Goal: Share content: Share content

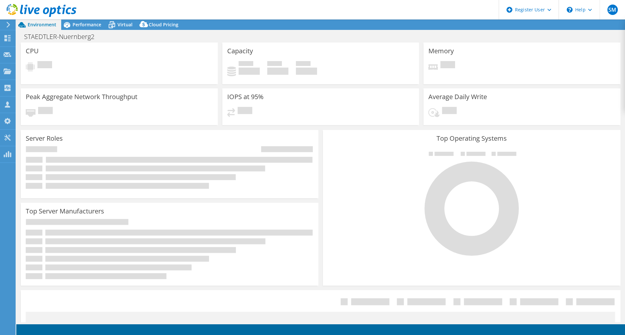
select select "USD"
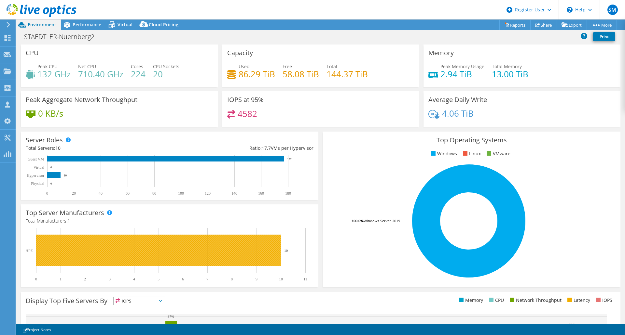
drag, startPoint x: 22, startPoint y: 246, endPoint x: 37, endPoint y: 253, distance: 16.4
click at [37, 253] on div "Top Server Manufacturers Manufacturers are shown for physical servers and hyper…" at bounding box center [169, 246] width 297 height 83
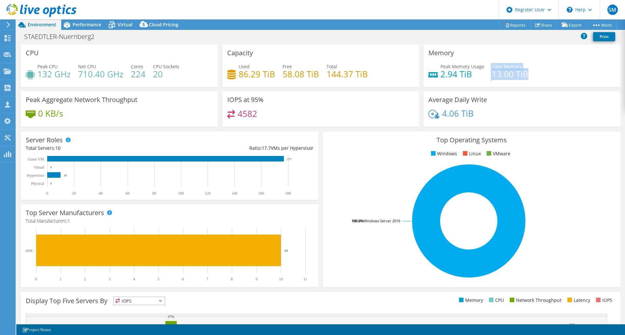
drag, startPoint x: 486, startPoint y: 74, endPoint x: 523, endPoint y: 77, distance: 37.2
click at [526, 77] on div "Peak Memory Usage 2.94 TiB Total Memory 13.00 TiB" at bounding box center [521, 73] width 187 height 21
click at [477, 69] on span "Peak Memory Usage" at bounding box center [462, 66] width 44 height 6
drag, startPoint x: 491, startPoint y: 76, endPoint x: 505, endPoint y: 77, distance: 14.1
click at [505, 77] on h4 "13.00 TiB" at bounding box center [510, 74] width 36 height 7
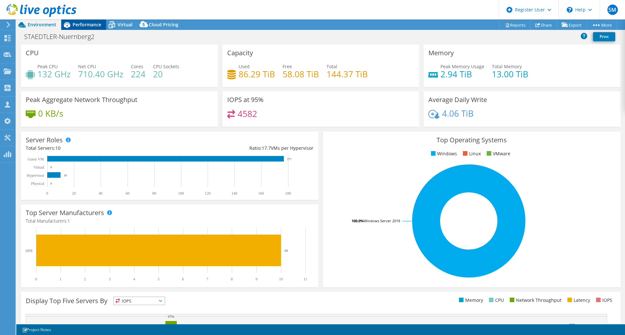
click at [77, 20] on div "Performance" at bounding box center [83, 25] width 45 height 10
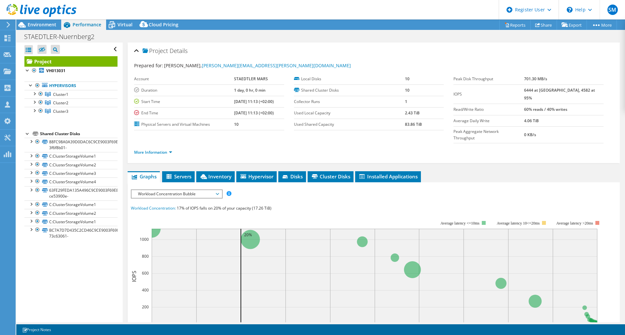
click at [182, 190] on span "Workload Concentration Bubble" at bounding box center [177, 194] width 84 height 8
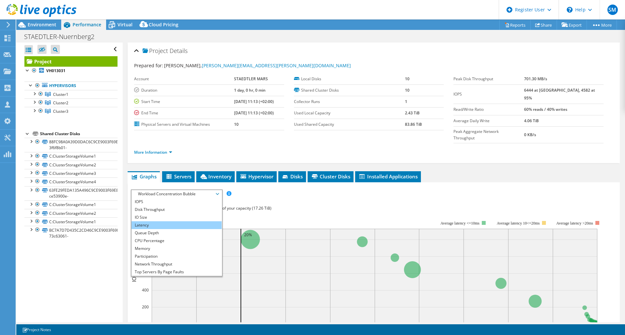
click at [153, 222] on li "Latency" at bounding box center [176, 226] width 90 height 8
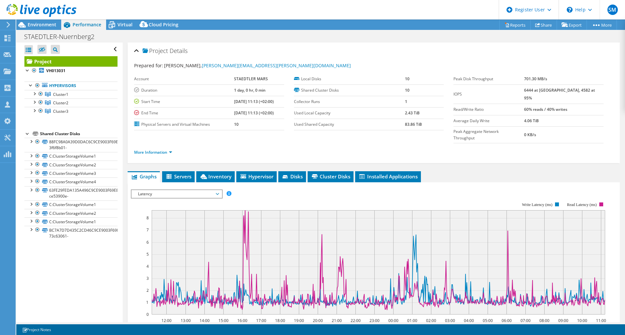
click at [178, 190] on span "Latency" at bounding box center [177, 194] width 84 height 8
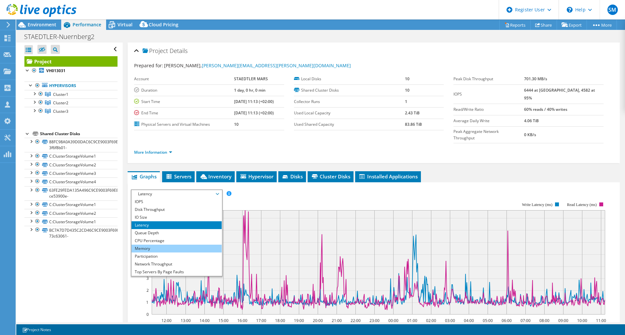
click at [152, 245] on li "Memory" at bounding box center [176, 249] width 90 height 8
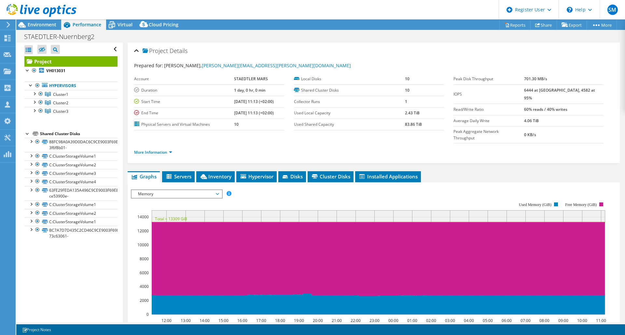
click at [165, 190] on span "Memory" at bounding box center [177, 194] width 84 height 8
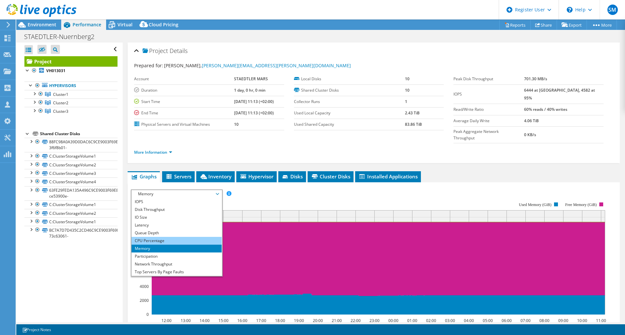
click at [158, 237] on li "CPU Percentage" at bounding box center [176, 241] width 90 height 8
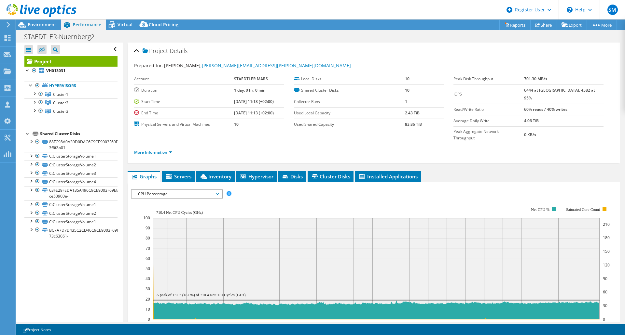
click at [162, 190] on span "CPU Percentage" at bounding box center [177, 194] width 84 height 8
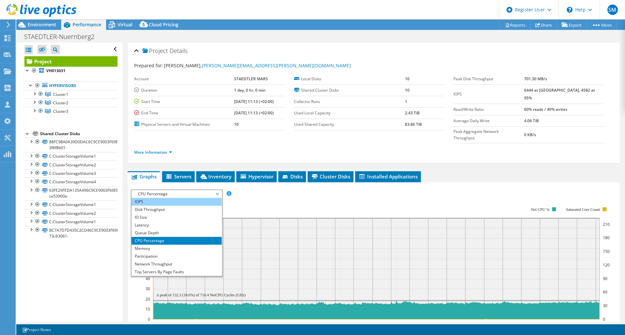
click at [147, 198] on li "IOPS" at bounding box center [176, 202] width 90 height 8
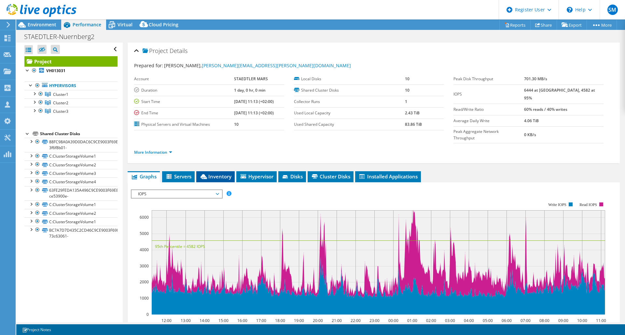
click at [230, 173] on span "Inventory" at bounding box center [215, 176] width 32 height 7
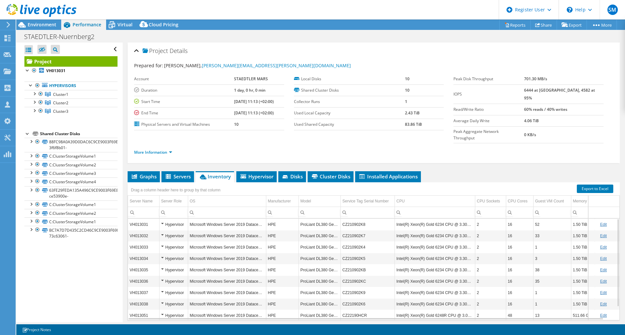
click at [519, 219] on td "16" at bounding box center [519, 224] width 27 height 11
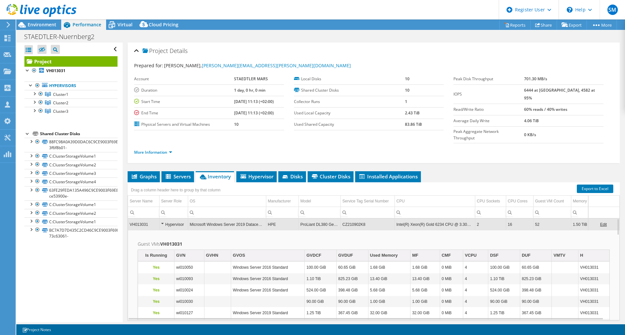
click at [519, 219] on td "16" at bounding box center [519, 224] width 27 height 11
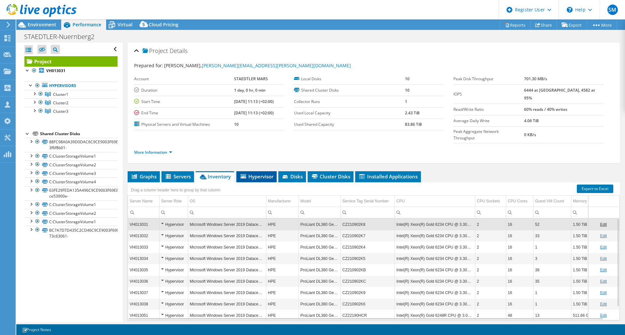
click at [259, 173] on span "Hypervisor" at bounding box center [256, 176] width 34 height 7
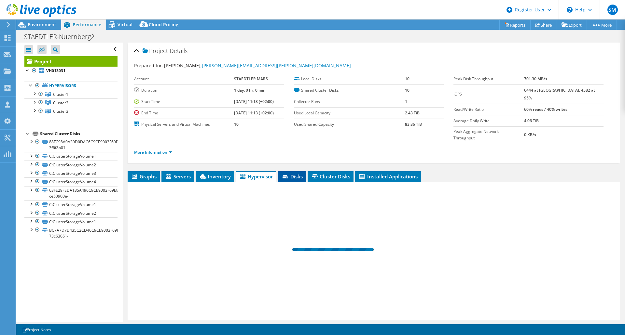
click at [294, 173] on span "Disks" at bounding box center [291, 176] width 21 height 7
click at [117, 21] on icon at bounding box center [111, 24] width 11 height 11
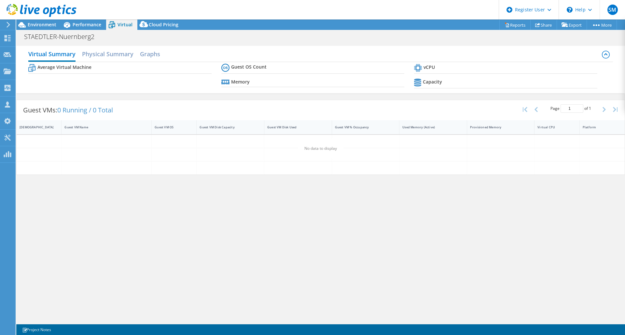
click at [342, 162] on div at bounding box center [366, 168] width 68 height 13
click at [98, 53] on h2 "Physical Summary" at bounding box center [107, 55] width 51 height 14
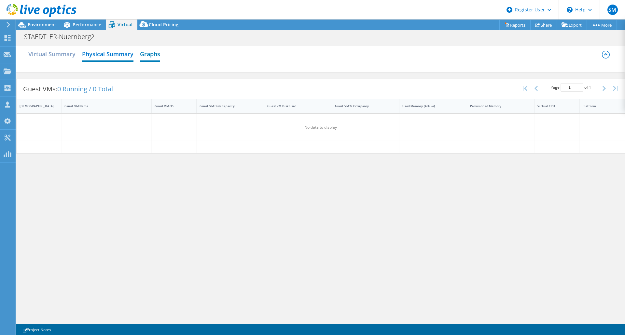
click at [142, 49] on h2 "Graphs" at bounding box center [150, 55] width 20 height 14
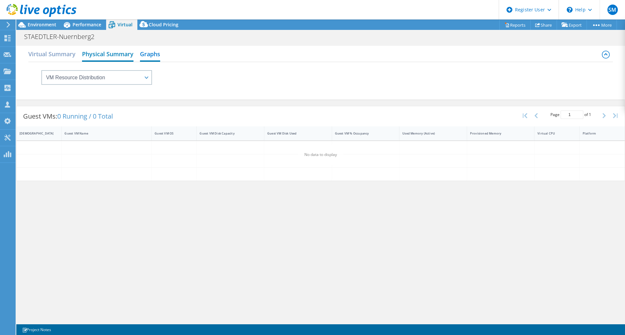
click at [104, 58] on h2 "Physical Summary" at bounding box center [107, 55] width 51 height 14
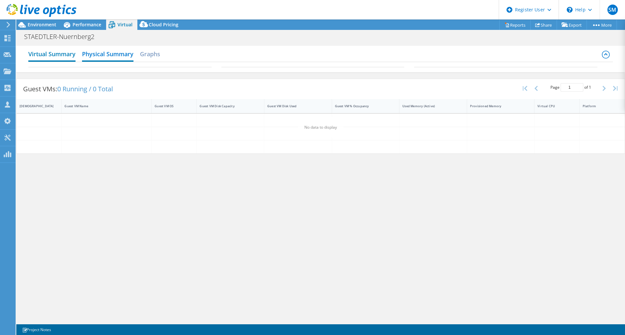
click at [58, 56] on h2 "Virtual Summary" at bounding box center [51, 55] width 47 height 14
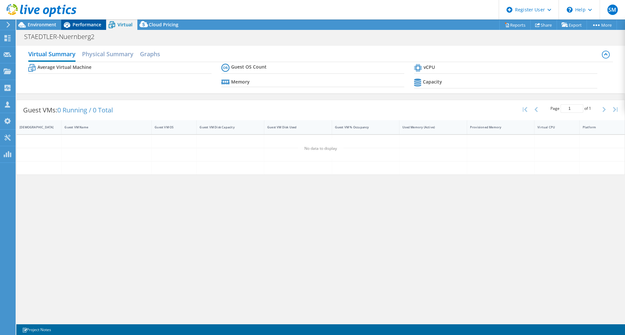
click at [87, 23] on span "Performance" at bounding box center [87, 24] width 29 height 6
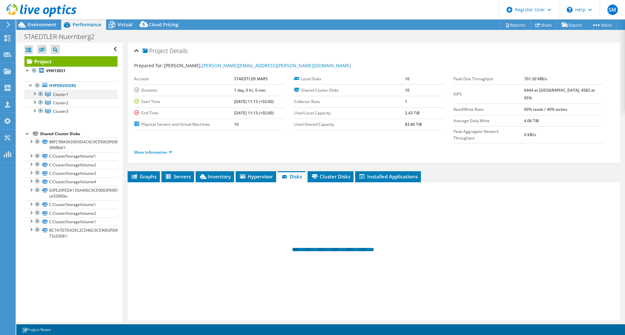
click at [34, 95] on div at bounding box center [34, 93] width 7 height 7
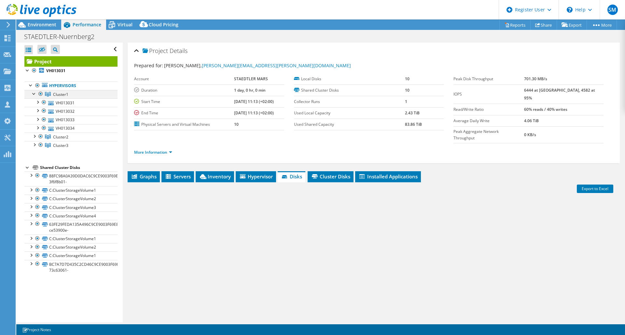
click at [34, 93] on div at bounding box center [34, 93] width 7 height 7
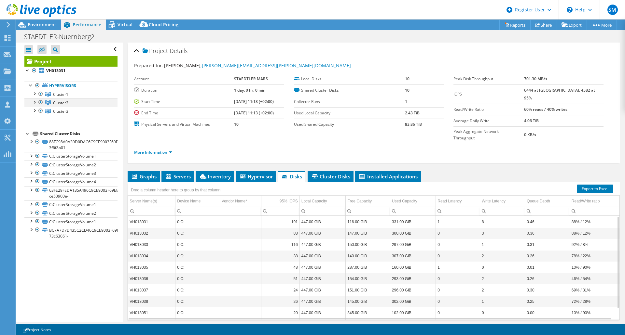
click at [34, 101] on div at bounding box center [34, 102] width 7 height 7
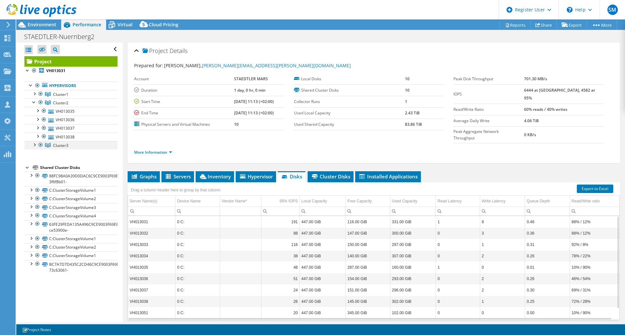
click at [34, 144] on div at bounding box center [34, 144] width 7 height 7
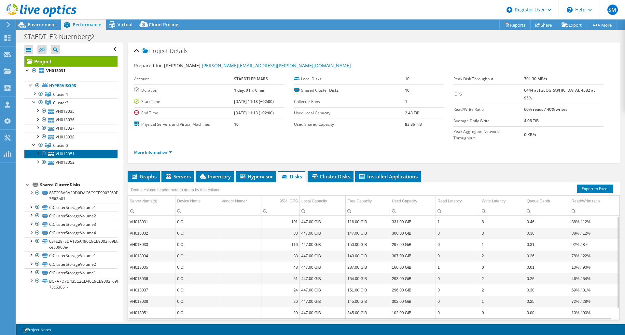
click at [57, 154] on link "VH013051" at bounding box center [70, 154] width 93 height 8
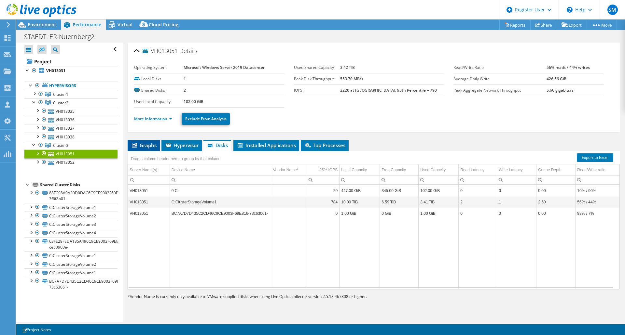
click at [148, 144] on span "Graphs" at bounding box center [144, 145] width 26 height 7
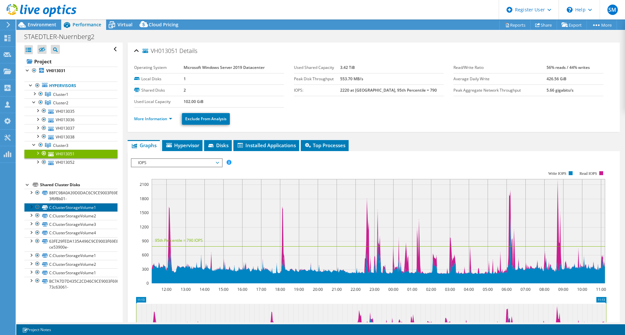
click at [65, 208] on link "C:ClusterStorageVolume1" at bounding box center [70, 207] width 93 height 8
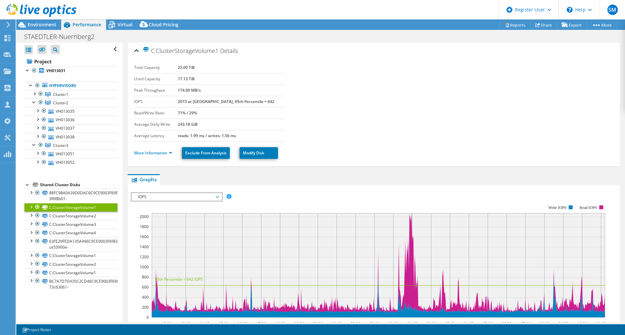
click at [37, 185] on icon at bounding box center [36, 185] width 6 height 4
click at [45, 185] on div "Shared Cluster Disks" at bounding box center [78, 185] width 77 height 8
click at [28, 184] on div at bounding box center [27, 184] width 7 height 7
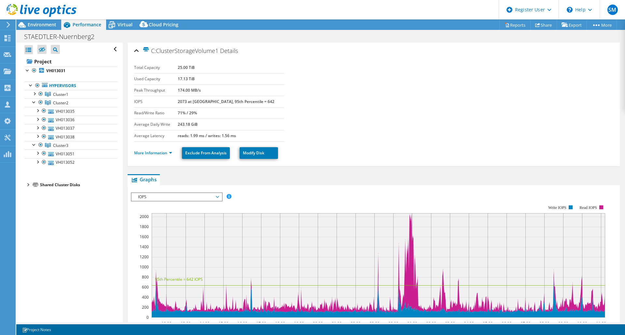
click at [27, 184] on div at bounding box center [27, 184] width 7 height 7
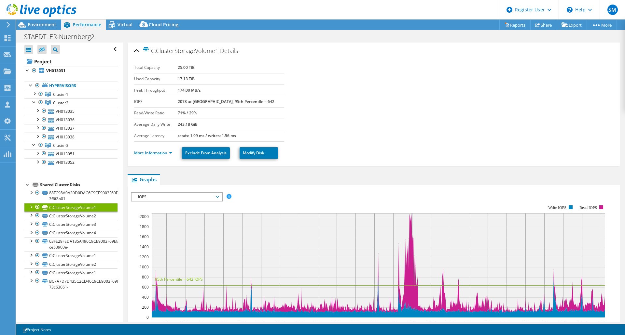
click at [61, 212] on link "C:ClusterStorageVolume1" at bounding box center [70, 207] width 93 height 8
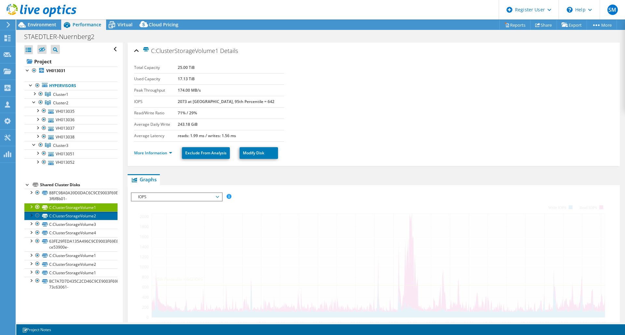
click at [60, 214] on link "C:ClusterStorageVolume2" at bounding box center [70, 216] width 93 height 8
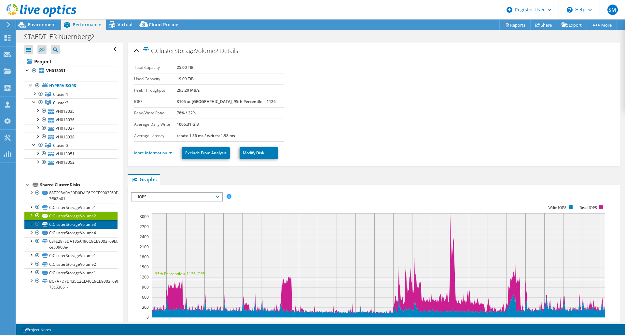
click at [75, 224] on link "C:ClusterStorageVolume3" at bounding box center [70, 224] width 93 height 8
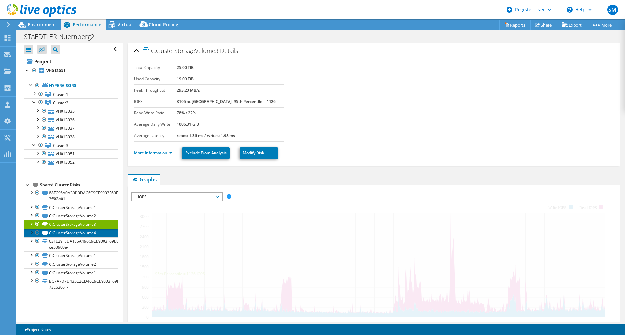
click at [74, 232] on link "C:ClusterStorageVolume4" at bounding box center [70, 233] width 93 height 8
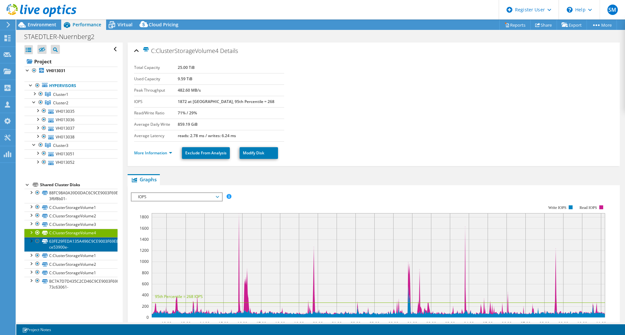
click at [75, 243] on link "63FE29FEDA135A496C9CE9003F69E816-ce53900e-" at bounding box center [70, 245] width 93 height 14
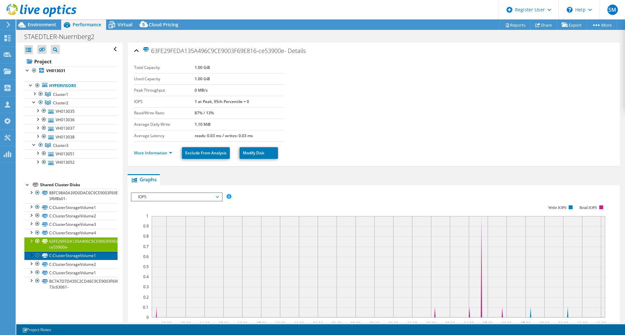
click at [71, 253] on link "C:ClusterStorageVolume1" at bounding box center [70, 256] width 93 height 8
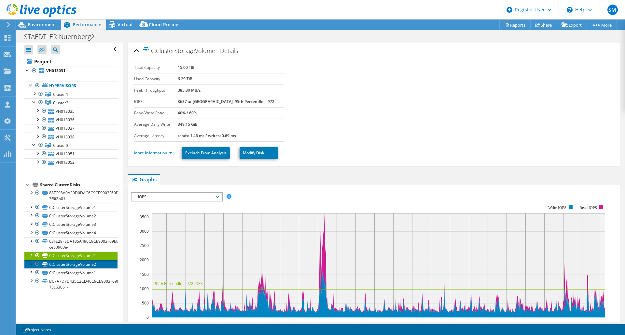
click at [71, 261] on link "C:ClusterStorageVolume2" at bounding box center [70, 264] width 93 height 8
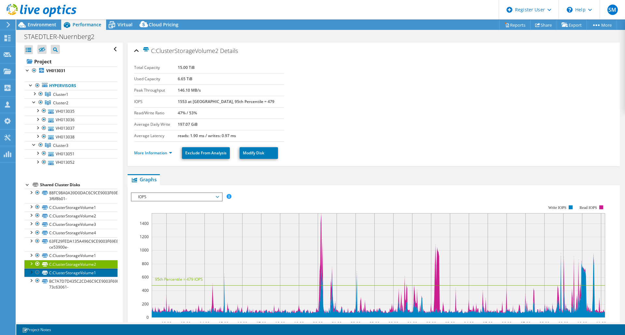
click at [73, 269] on link "C:ClusterStorageVolume1" at bounding box center [70, 273] width 93 height 8
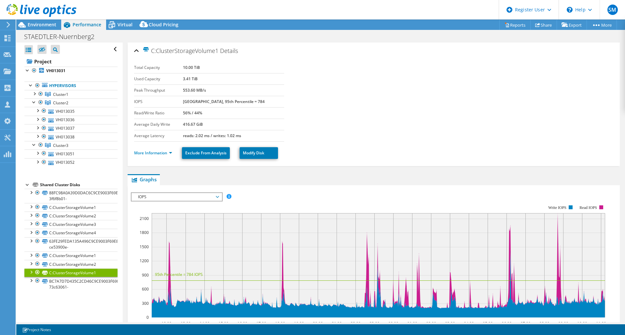
click at [72, 277] on link "C:ClusterStorageVolume1" at bounding box center [70, 273] width 93 height 8
click at [71, 282] on link "BC7A7D7D435C2CD46C9CE9003F69E816-73c63061-" at bounding box center [70, 284] width 93 height 14
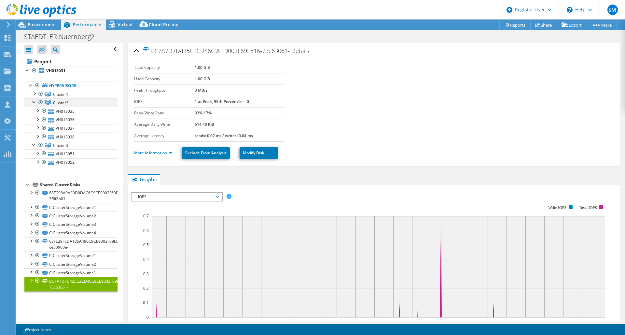
click at [34, 102] on div at bounding box center [34, 102] width 7 height 7
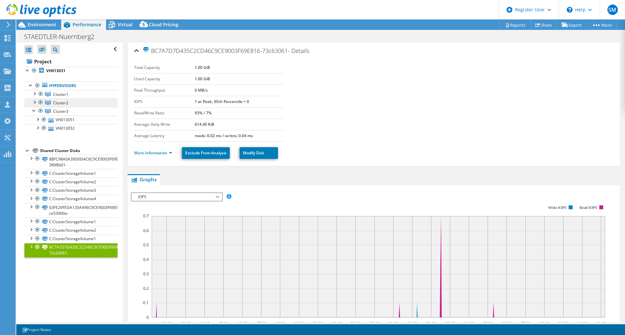
click at [58, 102] on span "Cluster2" at bounding box center [60, 103] width 15 height 6
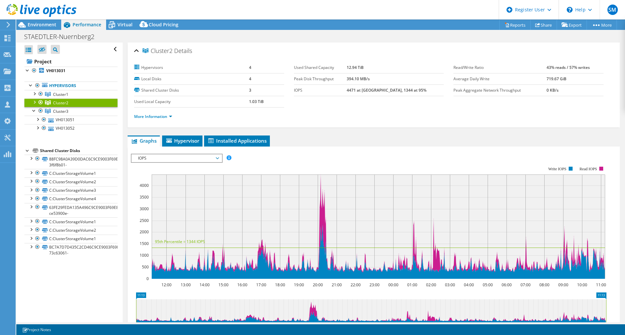
scroll to position [98, 0]
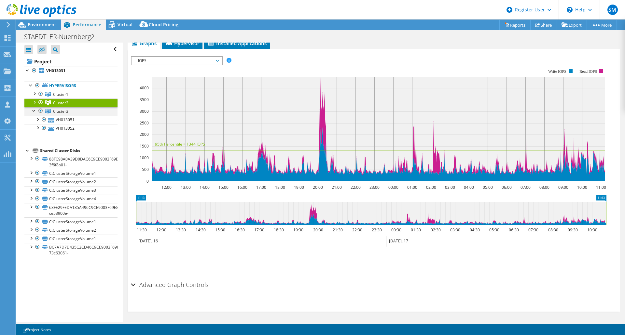
click at [32, 110] on div at bounding box center [34, 110] width 7 height 7
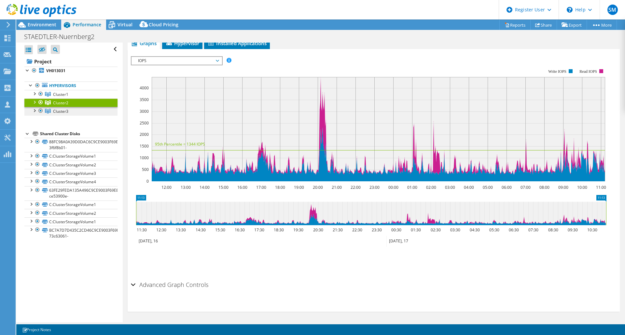
click at [54, 112] on span "Cluster3" at bounding box center [60, 112] width 15 height 6
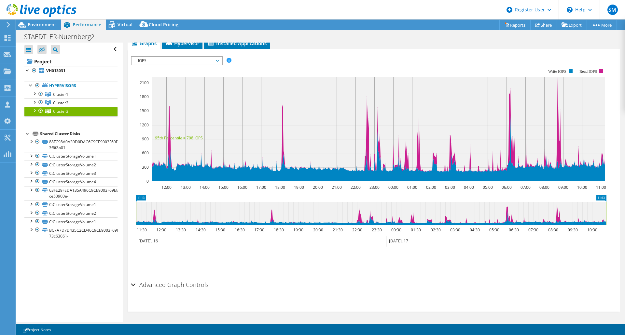
click at [35, 110] on div at bounding box center [34, 110] width 7 height 7
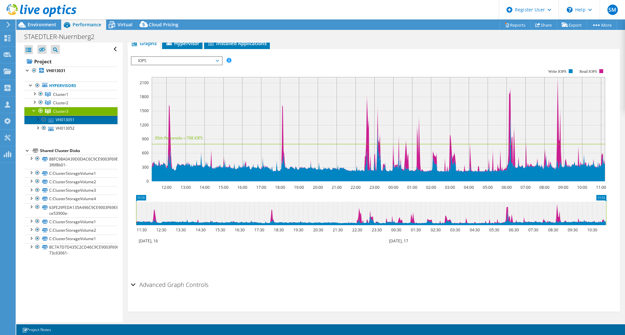
click at [57, 122] on link "VH013051" at bounding box center [70, 120] width 93 height 8
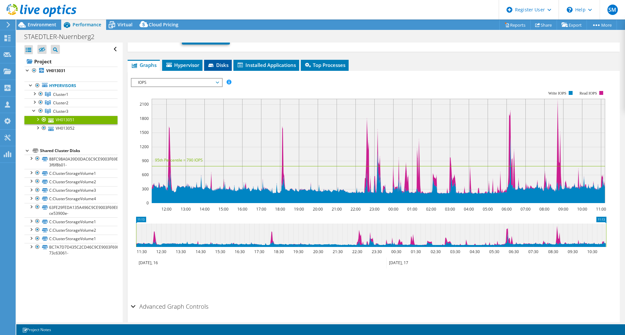
scroll to position [37, 0]
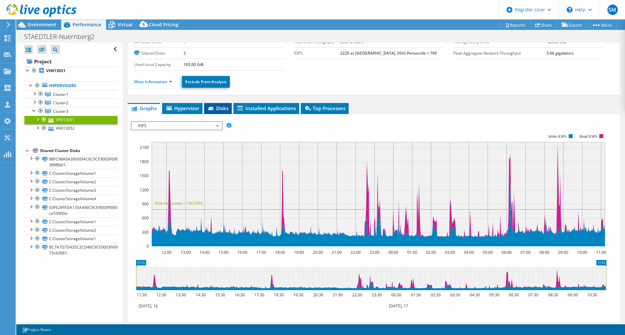
click at [225, 110] on span "Disks" at bounding box center [217, 108] width 21 height 7
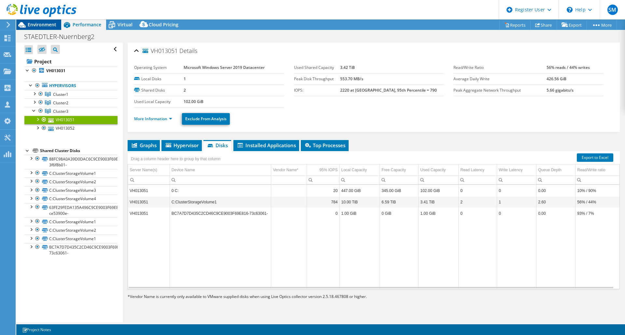
click at [39, 25] on span "Environment" at bounding box center [42, 24] width 29 height 6
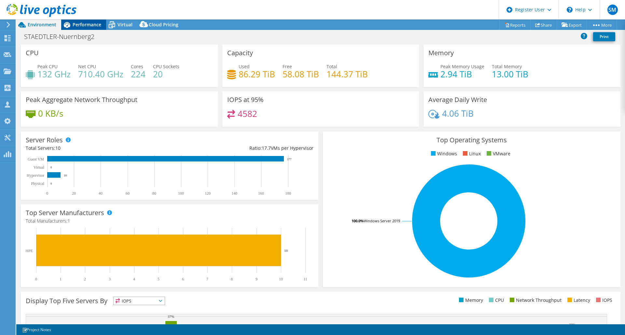
click at [88, 27] on span "Performance" at bounding box center [87, 24] width 29 height 6
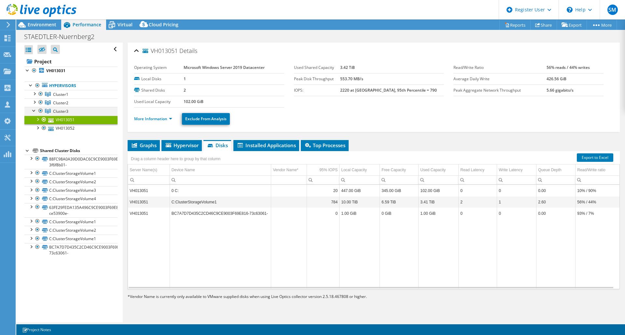
click at [32, 109] on div at bounding box center [34, 110] width 7 height 7
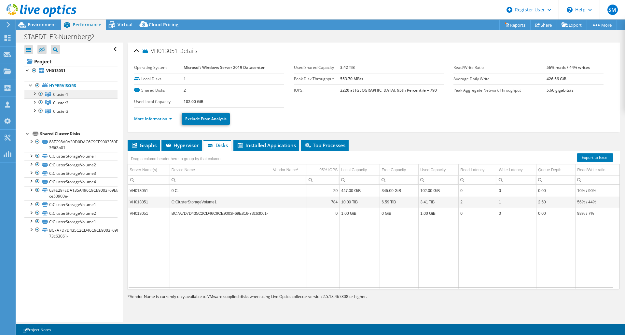
click at [50, 95] on icon at bounding box center [48, 94] width 6 height 5
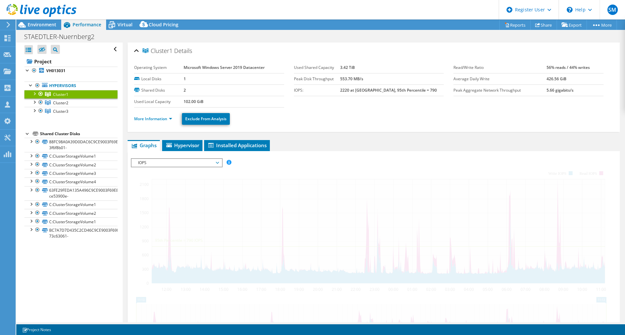
click at [37, 95] on div at bounding box center [40, 94] width 7 height 8
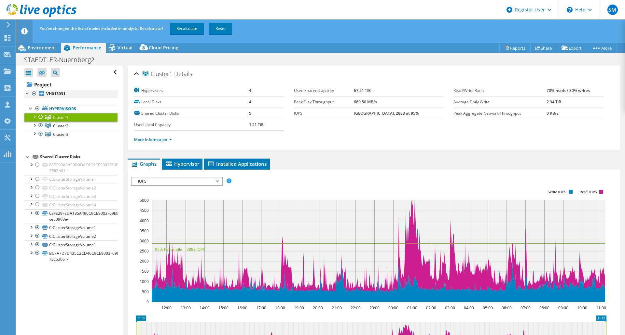
click at [34, 95] on li "VH013031 Hypervisors Cluster1 VH013031" at bounding box center [70, 118] width 93 height 56
click at [40, 115] on div at bounding box center [40, 117] width 7 height 8
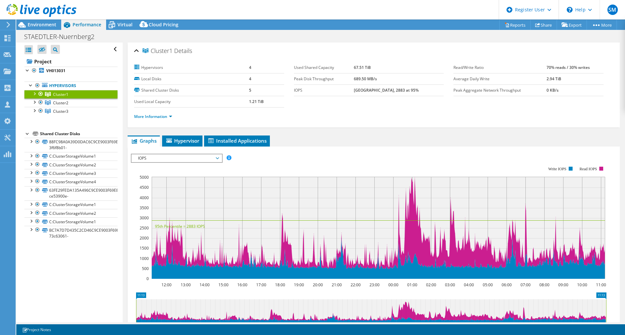
click at [35, 91] on div at bounding box center [34, 93] width 7 height 7
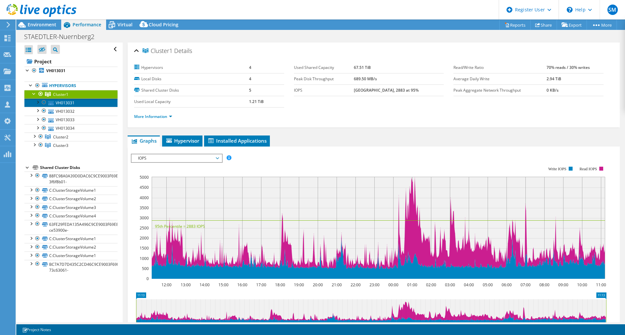
click at [64, 100] on link "VH013031" at bounding box center [70, 103] width 93 height 8
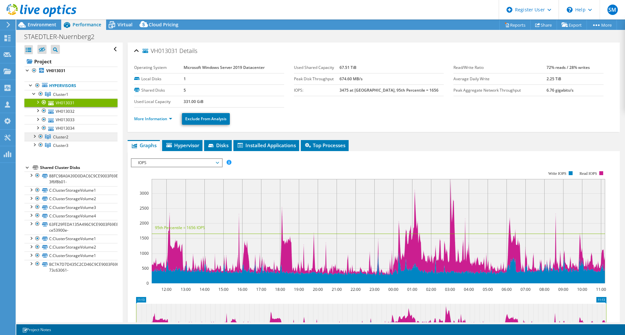
click at [58, 139] on span "Cluster2" at bounding box center [60, 137] width 15 height 6
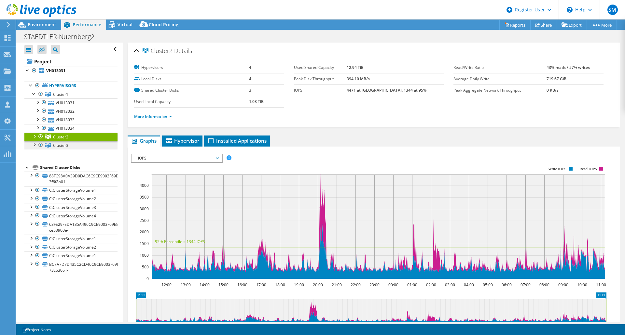
click at [62, 143] on span "Cluster3" at bounding box center [60, 146] width 15 height 6
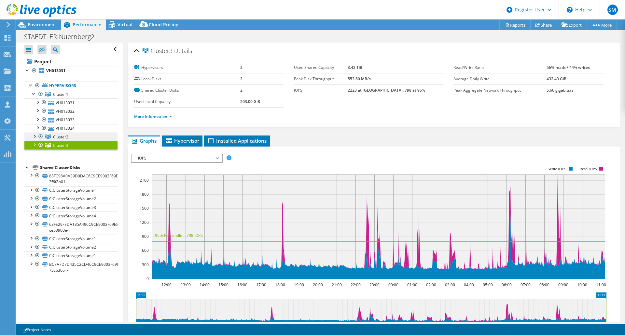
click at [49, 137] on icon at bounding box center [48, 137] width 6 height 5
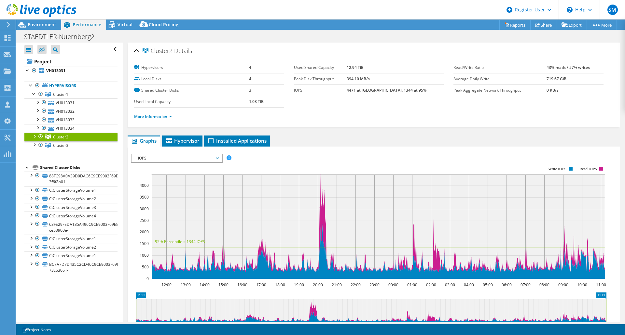
click at [180, 159] on span "IOPS" at bounding box center [177, 159] width 84 height 8
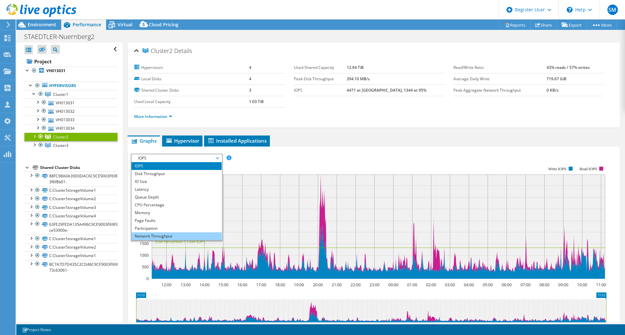
click at [159, 237] on li "Network Throughput" at bounding box center [176, 237] width 90 height 8
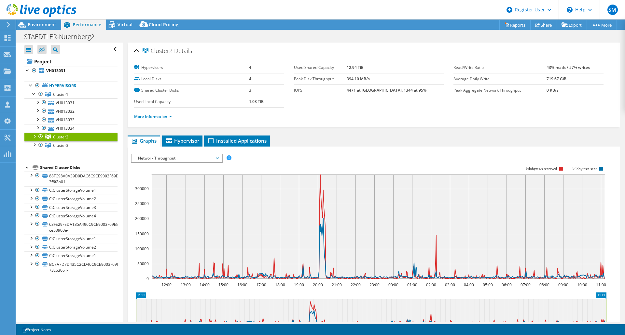
click at [518, 132] on div "Cluster2 Details Hypervisors 4 Local Disks 4 Shared Cluster Disks 3 Used Local …" at bounding box center [374, 232] width 502 height 378
click at [34, 94] on div at bounding box center [34, 93] width 7 height 7
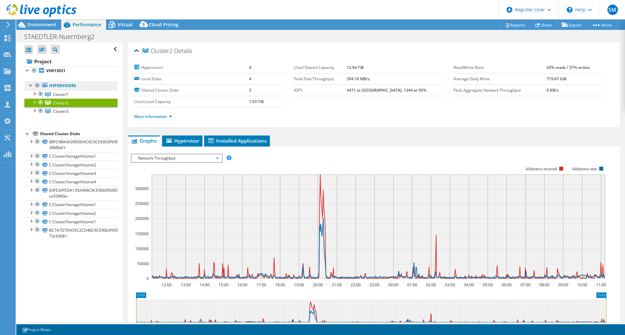
click at [48, 85] on link "Hypervisors" at bounding box center [70, 86] width 93 height 8
click at [48, 72] on b "VH013031" at bounding box center [55, 71] width 19 height 6
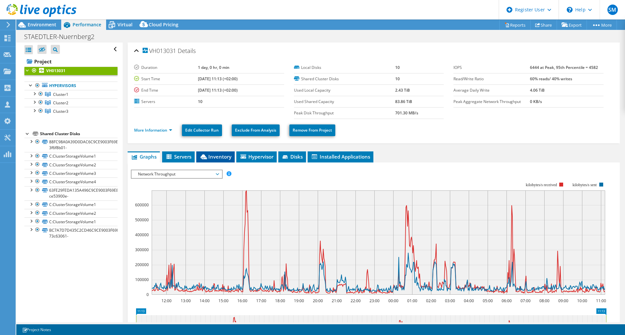
click at [227, 162] on li "Inventory" at bounding box center [215, 157] width 38 height 11
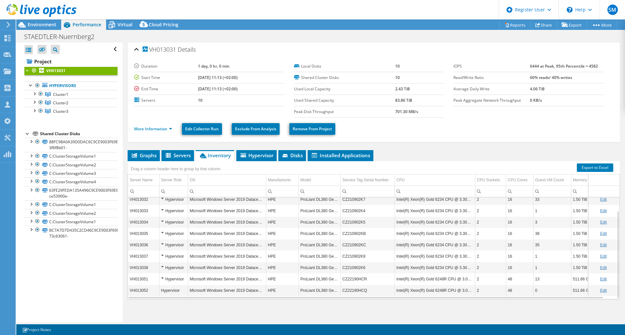
scroll to position [3, 0]
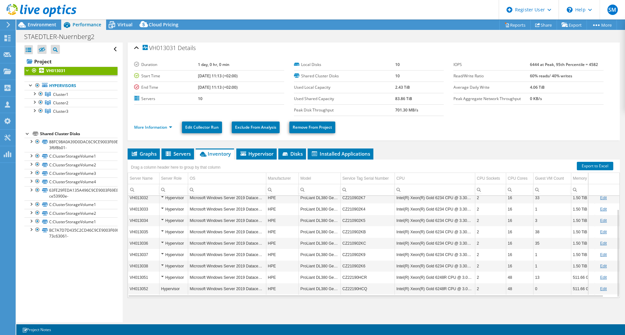
click at [251, 146] on div "VH013031 Details Duration 1 day, 0 hr, 0 min Start Time 09/16/2025, 11:13 (+02:…" at bounding box center [374, 181] width 502 height 283
click at [254, 154] on span "Hypervisor" at bounding box center [256, 154] width 34 height 7
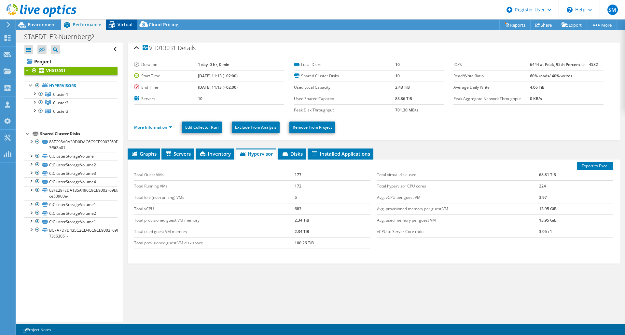
click at [127, 26] on span "Virtual" at bounding box center [124, 24] width 15 height 6
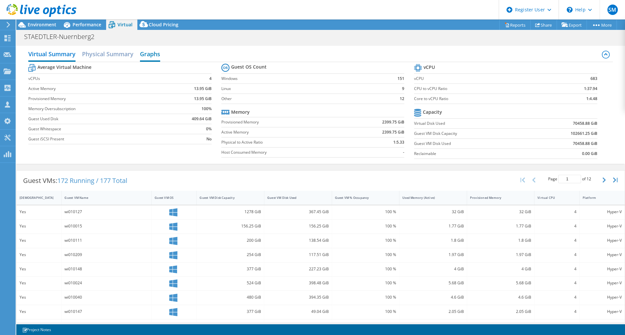
click at [145, 57] on h2 "Graphs" at bounding box center [150, 55] width 20 height 14
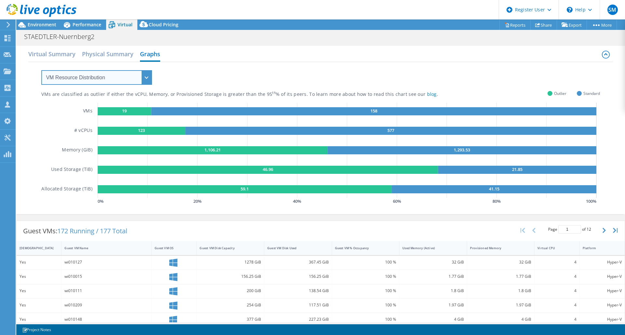
click at [129, 74] on select "VM Resource Distribution Provisioning Contrast Over Provisioning" at bounding box center [96, 77] width 111 height 15
click at [41, 70] on select "VM Resource Distribution Provisioning Contrast Over Provisioning" at bounding box center [96, 77] width 111 height 15
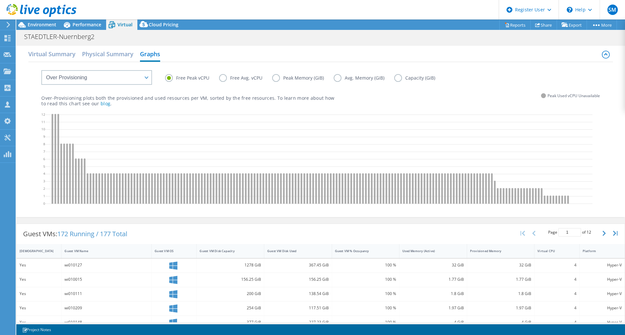
click at [338, 79] on label "Avg. Memory (GiB)" at bounding box center [364, 78] width 61 height 8
click at [0, 0] on input "Avg. Memory (GiB)" at bounding box center [0, 0] width 0 height 0
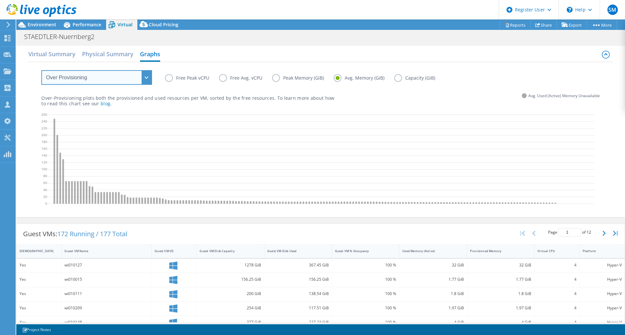
click at [109, 81] on select "VM Resource Distribution Provisioning Contrast Over Provisioning" at bounding box center [96, 77] width 111 height 15
click at [41, 70] on select "VM Resource Distribution Provisioning Contrast Over Provisioning" at bounding box center [96, 77] width 111 height 15
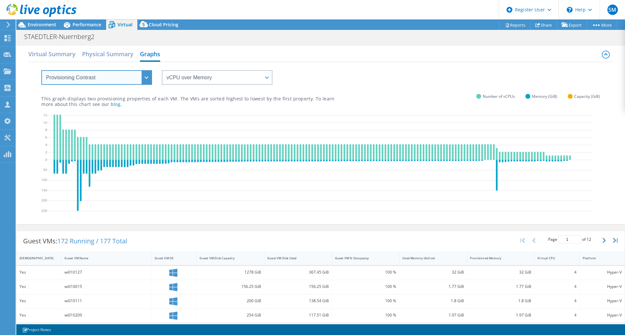
click at [88, 83] on select "VM Resource Distribution Provisioning Contrast Over Provisioning" at bounding box center [96, 77] width 111 height 15
select select "VM Resource Distribution"
click at [41, 70] on select "VM Resource Distribution Provisioning Contrast Over Provisioning" at bounding box center [96, 77] width 111 height 15
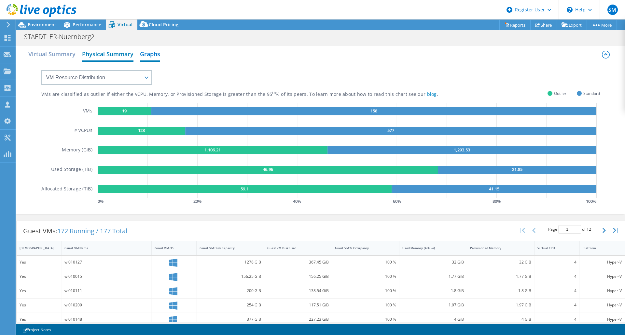
click at [91, 51] on h2 "Physical Summary" at bounding box center [107, 55] width 51 height 14
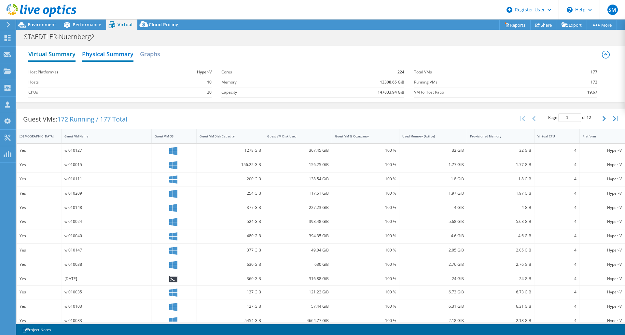
click at [50, 53] on h2 "Virtual Summary" at bounding box center [51, 55] width 47 height 14
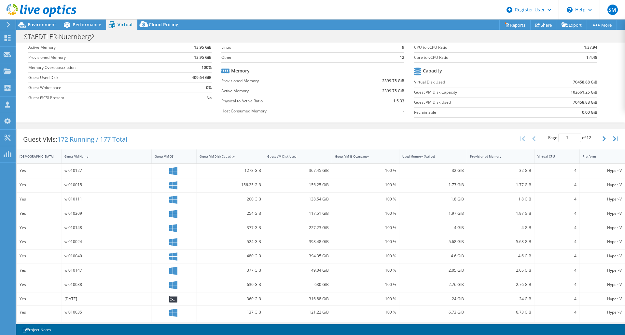
scroll to position [0, 0]
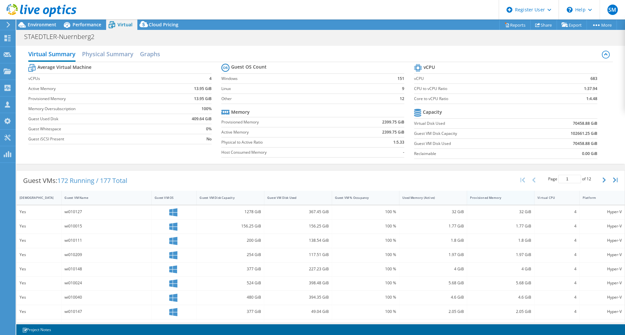
click at [493, 202] on div "Provisioned Memory" at bounding box center [497, 198] width 60 height 10
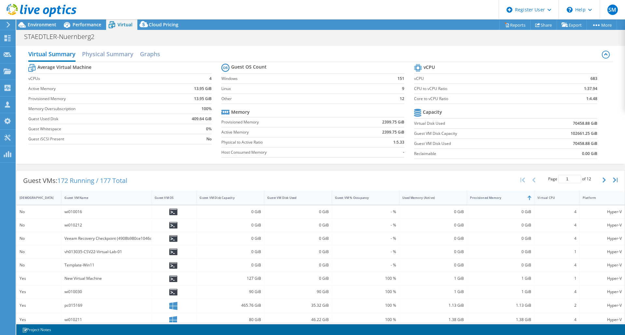
click at [498, 198] on div "Provisioned Memory" at bounding box center [497, 198] width 54 height 4
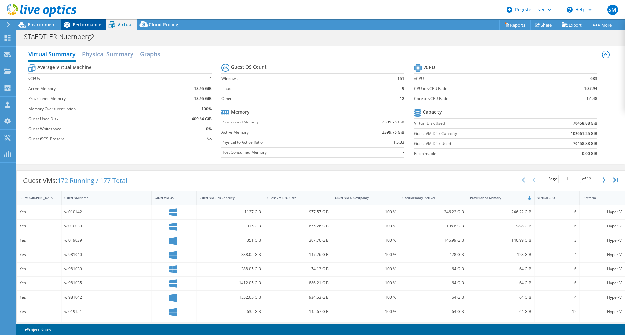
click at [84, 22] on span "Performance" at bounding box center [87, 24] width 29 height 6
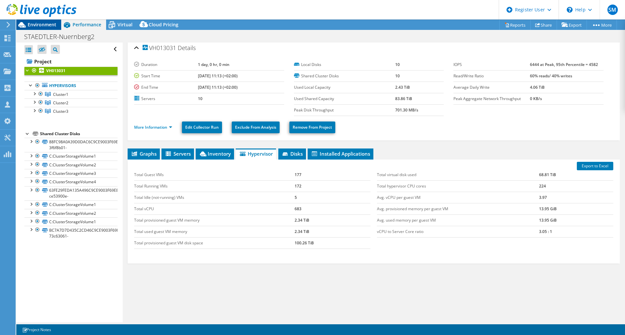
click at [42, 23] on span "Environment" at bounding box center [42, 24] width 29 height 6
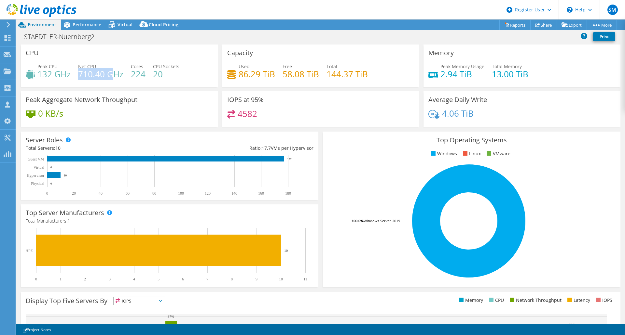
drag, startPoint x: 80, startPoint y: 76, endPoint x: 111, endPoint y: 75, distance: 31.3
click at [111, 75] on h4 "710.40 GHz" at bounding box center [100, 74] width 45 height 7
click at [206, 70] on div "Peak CPU 132 GHz Net CPU 710.40 GHz Cores 224 CPU Sockets 20" at bounding box center [119, 73] width 187 height 21
click at [83, 22] on span "Performance" at bounding box center [87, 24] width 29 height 6
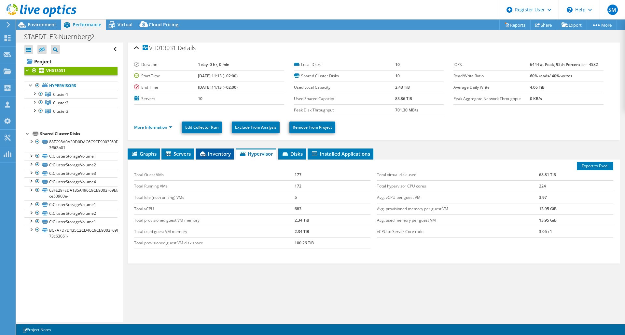
click at [220, 156] on span "Inventory" at bounding box center [215, 154] width 32 height 7
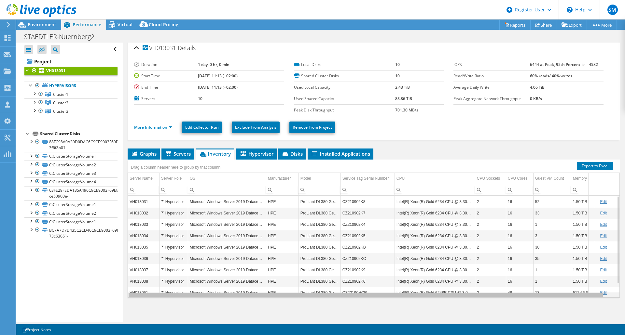
scroll to position [0, 11]
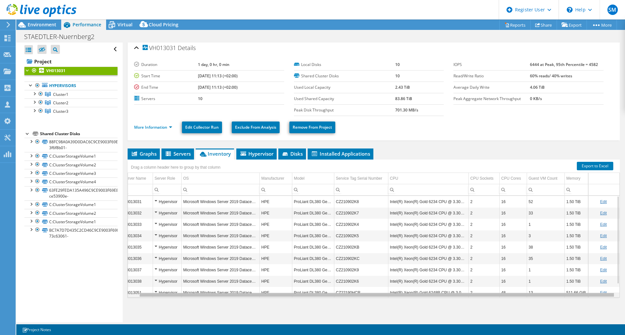
drag, startPoint x: 460, startPoint y: 295, endPoint x: 529, endPoint y: 284, distance: 70.1
click at [520, 287] on body "SM Dell User Stefan Maibaum Stefan.Maibaum@dell.com Dell My Profile Log Out \n …" at bounding box center [312, 167] width 625 height 335
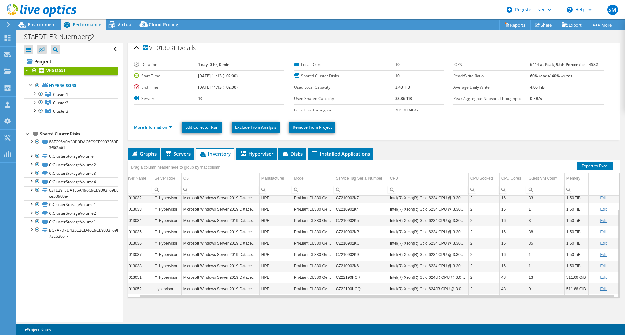
click at [350, 278] on td "CZ22190HCR" at bounding box center [361, 277] width 54 height 11
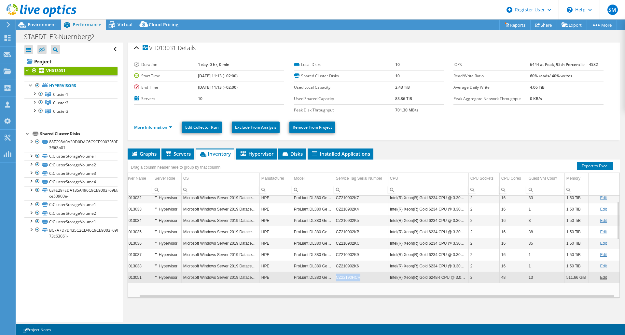
click at [350, 278] on td "CZ22190HCR" at bounding box center [361, 277] width 54 height 11
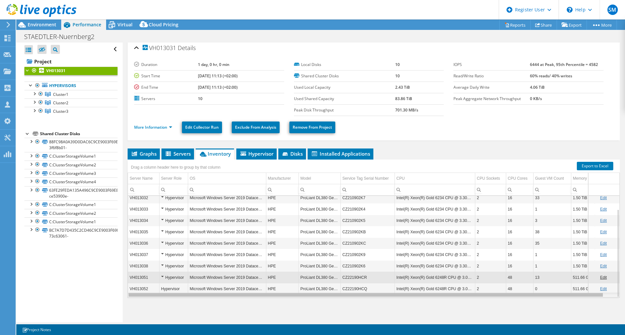
scroll to position [0, 11]
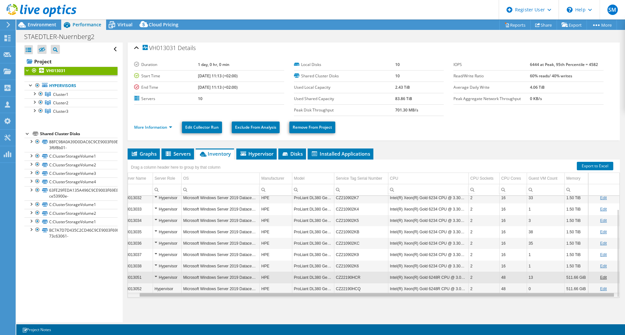
drag, startPoint x: 280, startPoint y: 296, endPoint x: 503, endPoint y: 285, distance: 223.2
click at [503, 285] on body "SM Dell User Stefan Maibaum Stefan.Maibaum@dell.com Dell My Profile Log Out \n …" at bounding box center [312, 167] width 625 height 335
click at [250, 160] on div "Drag a column header here to group by that column" at bounding box center [374, 164] width 492 height 8
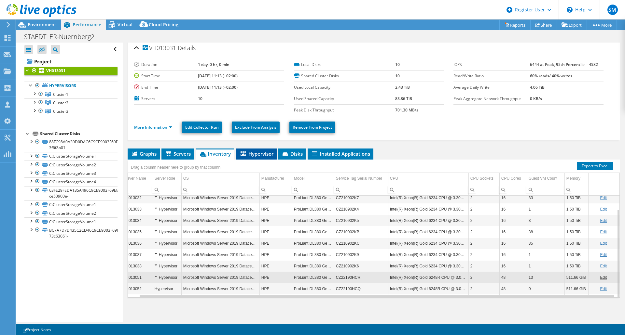
click at [250, 155] on span "Hypervisor" at bounding box center [256, 154] width 34 height 7
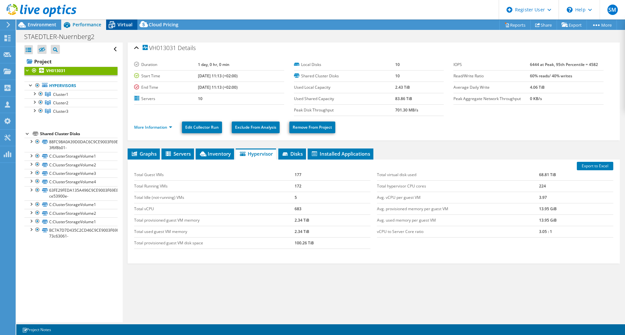
click at [115, 20] on icon at bounding box center [111, 24] width 11 height 11
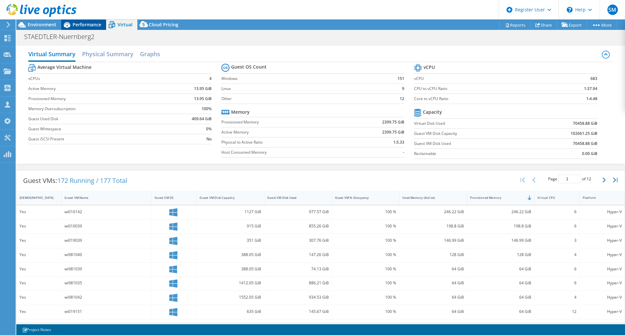
click at [88, 28] on div "Performance" at bounding box center [83, 25] width 45 height 10
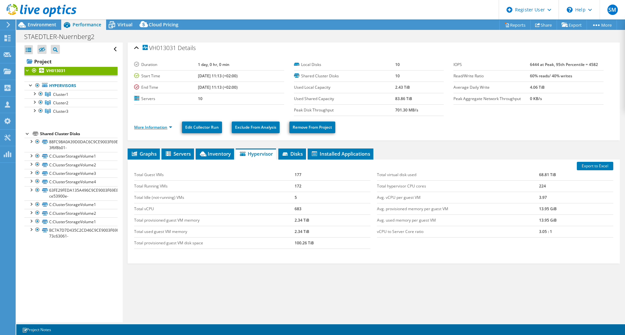
click at [146, 129] on link "More Information" at bounding box center [153, 128] width 38 height 6
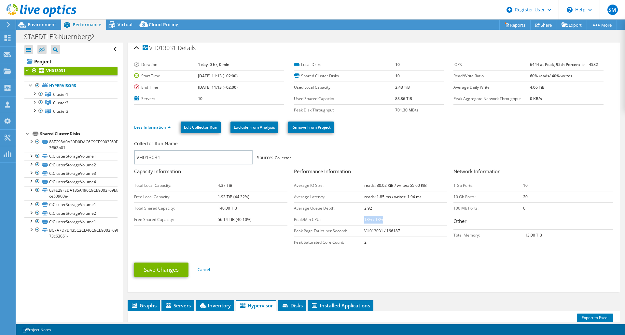
drag, startPoint x: 389, startPoint y: 219, endPoint x: 362, endPoint y: 218, distance: 28.0
click at [364, 218] on td "18% / 13%" at bounding box center [405, 219] width 83 height 11
click at [408, 216] on td "18% / 13%" at bounding box center [405, 219] width 83 height 11
click at [410, 221] on td "18% / 13%" at bounding box center [405, 219] width 83 height 11
click at [401, 276] on ul "Save Changes Cancel" at bounding box center [373, 269] width 479 height 16
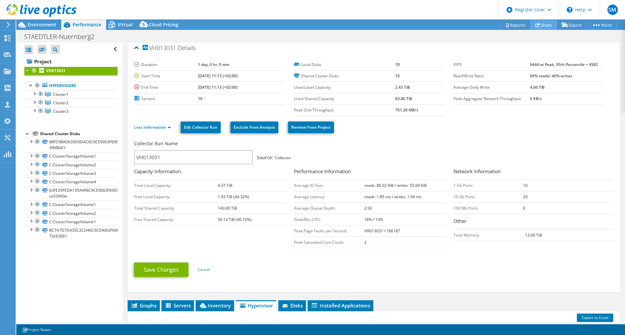
click at [548, 25] on link "Share" at bounding box center [543, 25] width 27 height 10
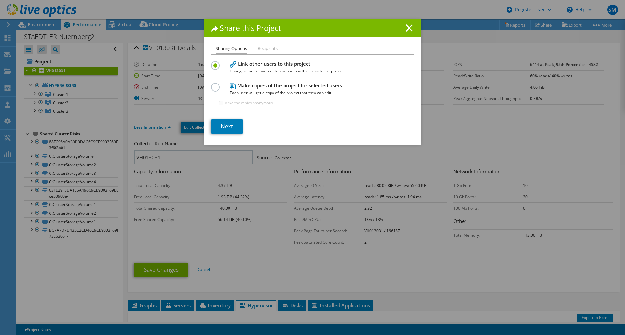
click at [271, 50] on li "Recipients" at bounding box center [268, 49] width 20 height 8
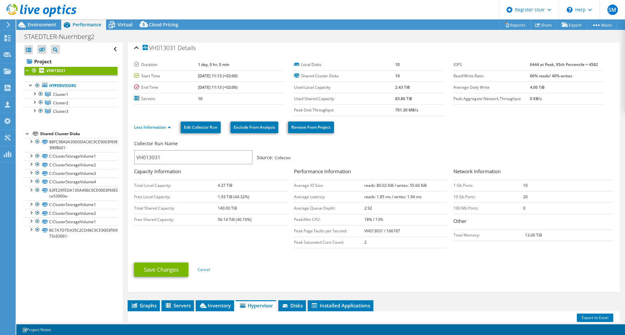
click at [445, 38] on div "STAEDTLER-Nuernberg2 Print" at bounding box center [320, 37] width 608 height 12
click at [118, 29] on div "Virtual" at bounding box center [121, 25] width 31 height 10
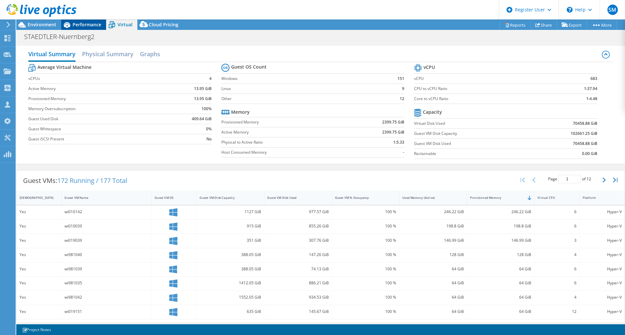
click at [82, 28] on div "Performance" at bounding box center [83, 25] width 45 height 10
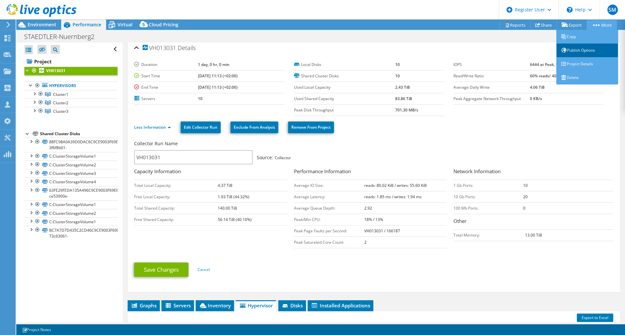
click at [575, 49] on link "Publish Options" at bounding box center [587, 51] width 62 height 14
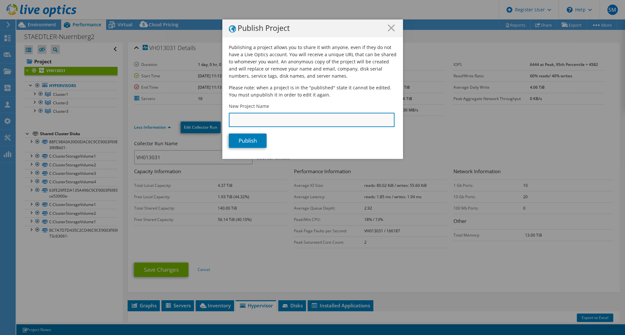
click at [278, 118] on input "New Project Name" at bounding box center [312, 120] width 166 height 14
type input "Test"
click at [252, 143] on link "Publish" at bounding box center [248, 141] width 38 height 14
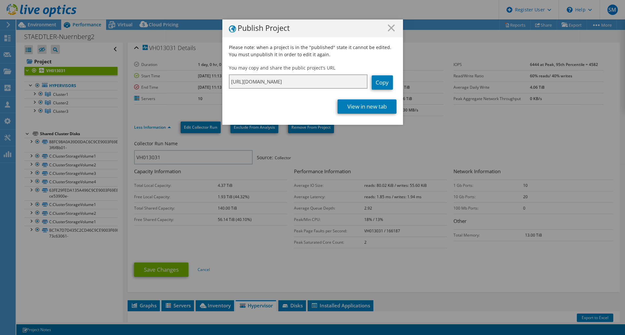
click at [307, 82] on input "https://app.liveoptics.com/dpackproject/baddb307-af29-4176-8320-43b1674f3c92" at bounding box center [298, 82] width 139 height 14
click at [369, 106] on link "View in new tab" at bounding box center [366, 107] width 59 height 14
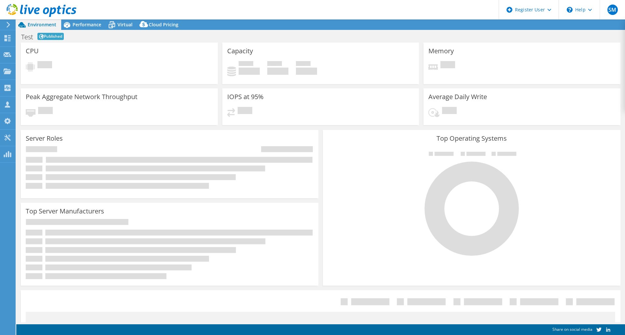
select select "USD"
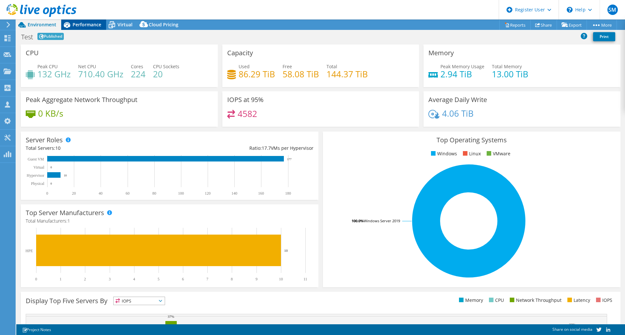
click at [78, 25] on span "Performance" at bounding box center [87, 24] width 29 height 6
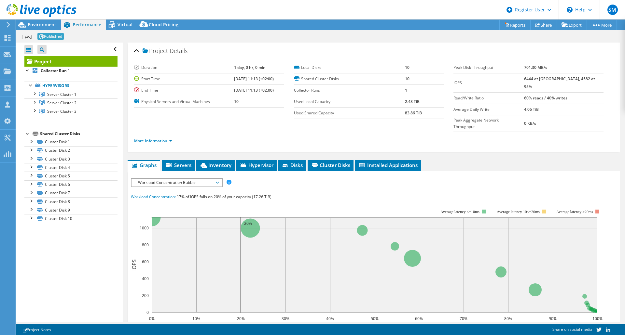
click at [102, 20] on div "Performance" at bounding box center [83, 25] width 45 height 10
click at [122, 29] on div "Virtual" at bounding box center [121, 25] width 31 height 10
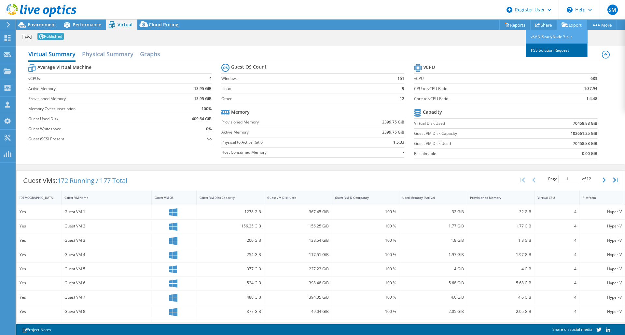
click at [554, 51] on link "PSS Solution Request" at bounding box center [557, 51] width 62 height 14
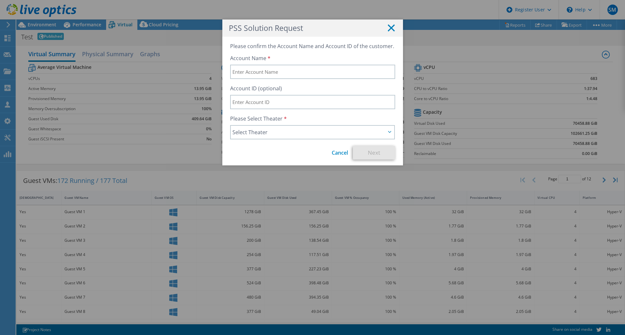
click at [389, 27] on line at bounding box center [391, 28] width 7 height 7
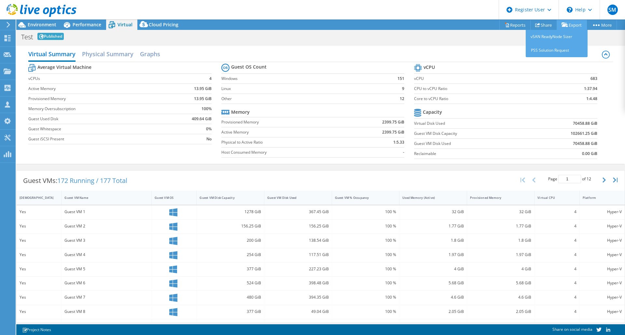
click at [564, 27] on icon at bounding box center [564, 24] width 7 height 5
click at [561, 35] on link "vSAN ReadyNode Sizer" at bounding box center [557, 37] width 62 height 14
